Goal: Information Seeking & Learning: Learn about a topic

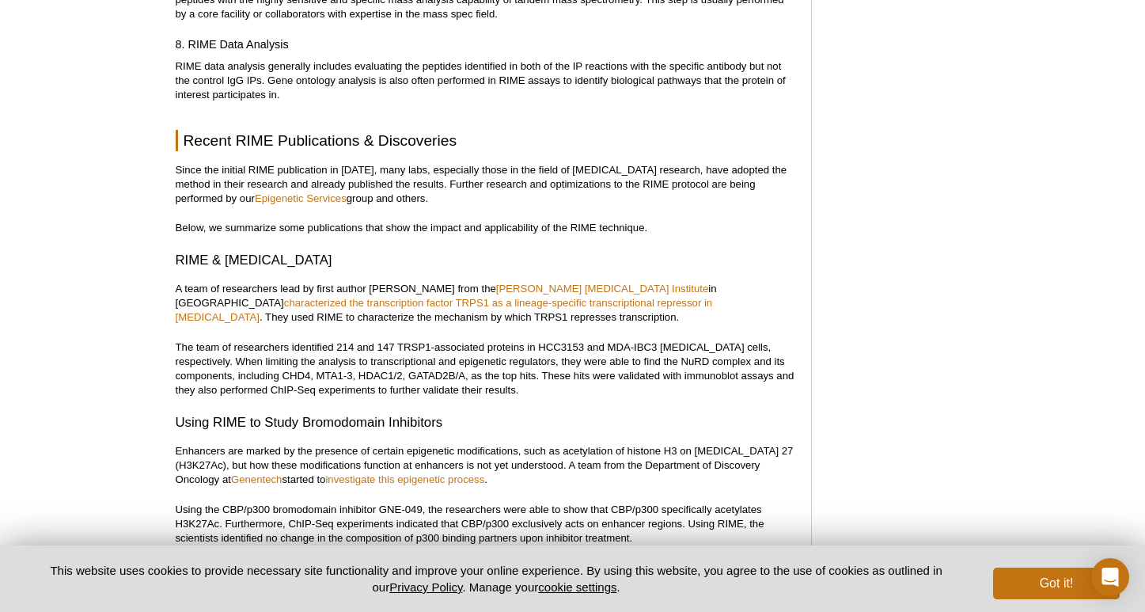
scroll to position [2355, 0]
click at [424, 250] on h3 "RIME & Breast Cancer" at bounding box center [485, 259] width 619 height 19
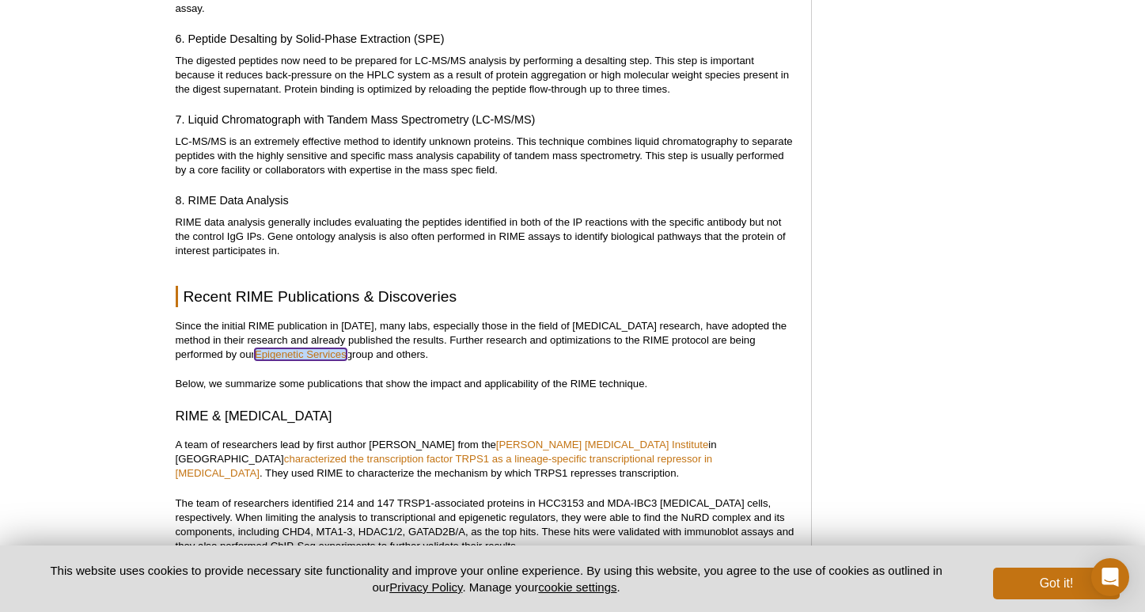
scroll to position [2199, 0]
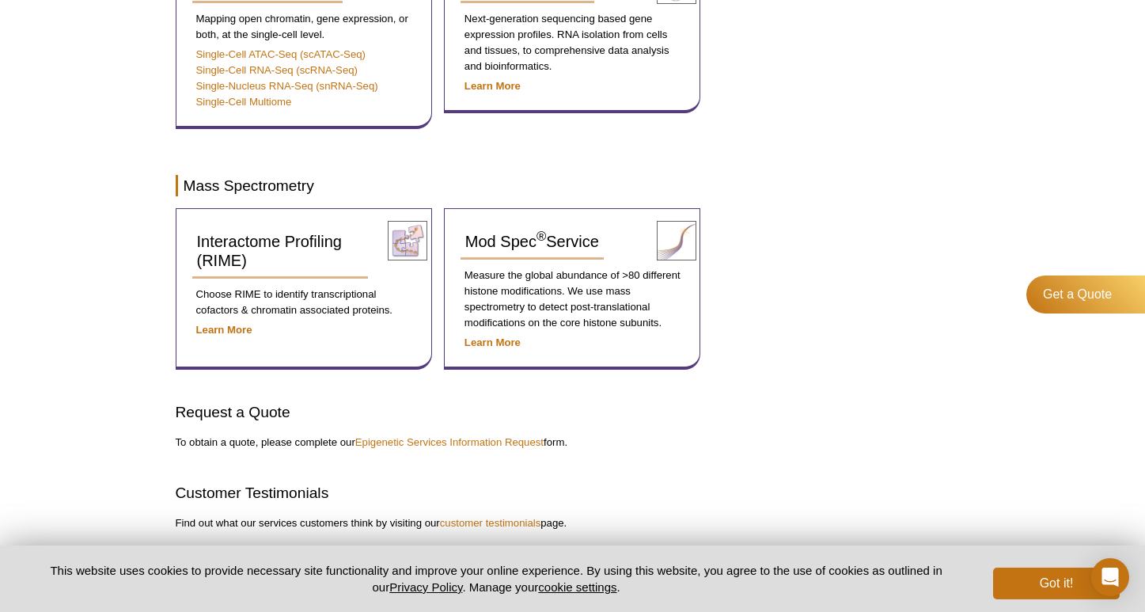
scroll to position [1191, 0]
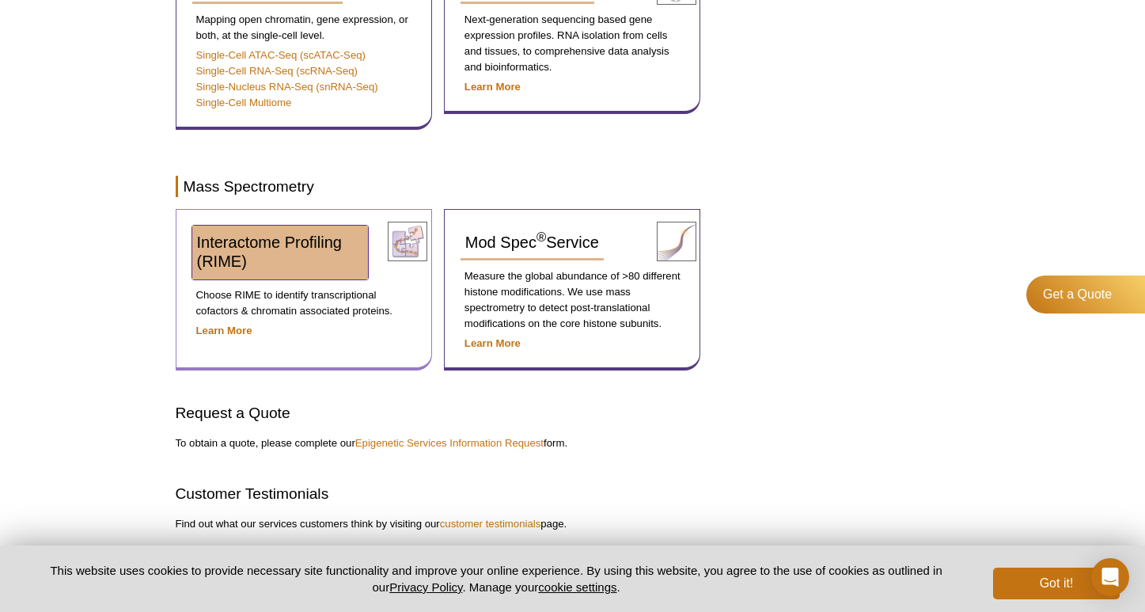
click at [232, 242] on span "Interactome Profiling (RIME)" at bounding box center [269, 251] width 145 height 36
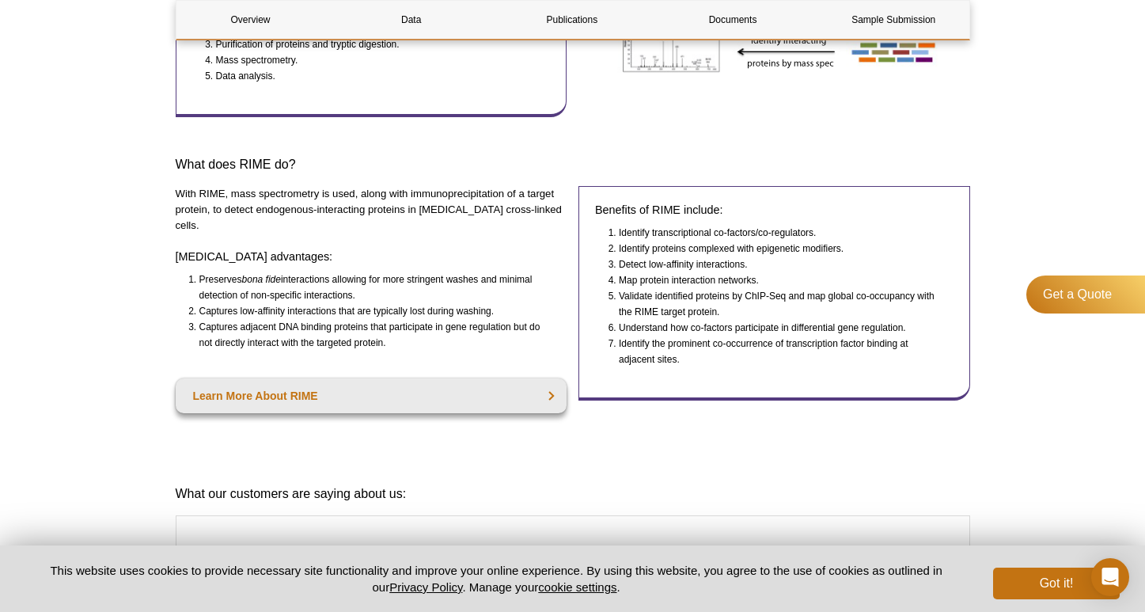
scroll to position [513, 0]
